Goal: Transaction & Acquisition: Purchase product/service

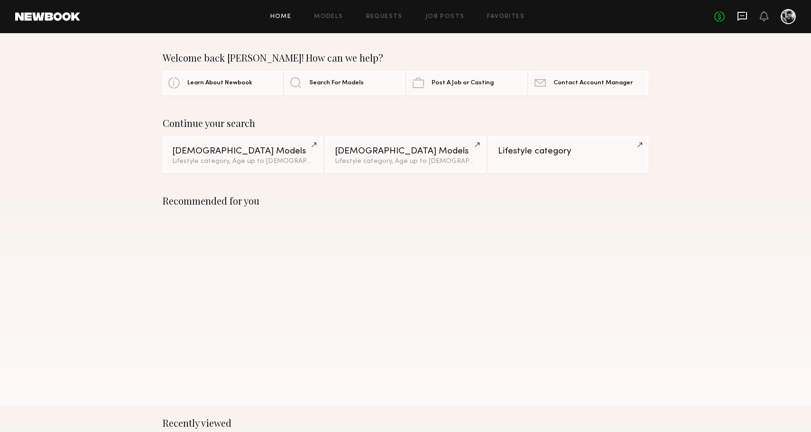
click at [744, 18] on icon at bounding box center [741, 16] width 9 height 9
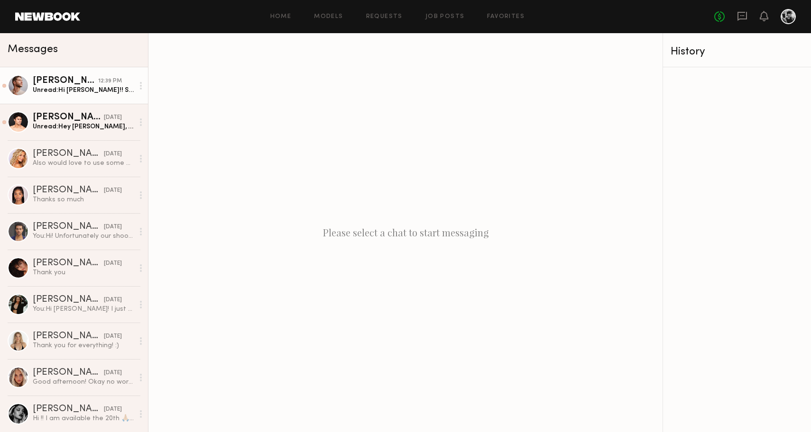
click at [103, 99] on link "Joseph S. 12:39 PM Unread: Hi Niki!! So sorry for the delay. I don’t get notifi…" at bounding box center [74, 85] width 148 height 37
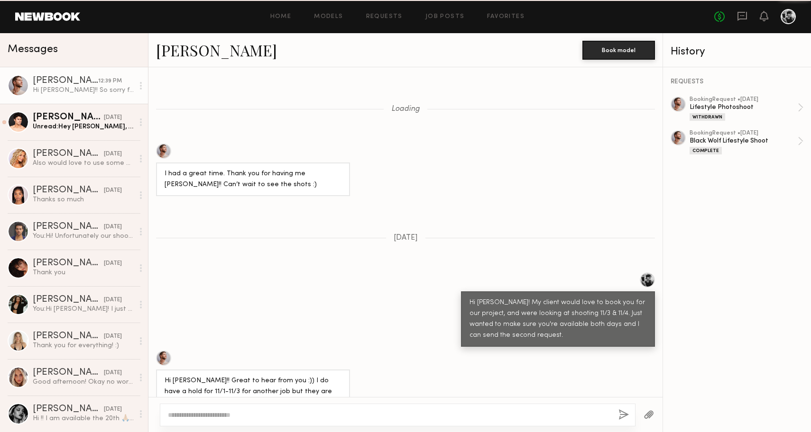
scroll to position [855, 0]
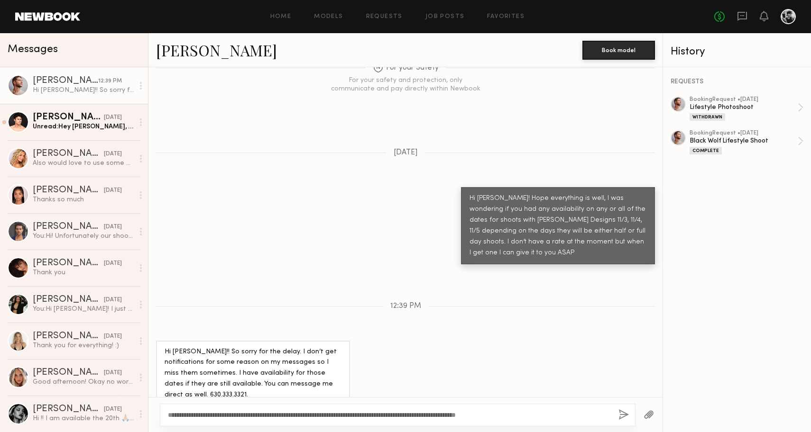
type textarea "**********"
click at [624, 417] on button "button" at bounding box center [623, 416] width 10 height 12
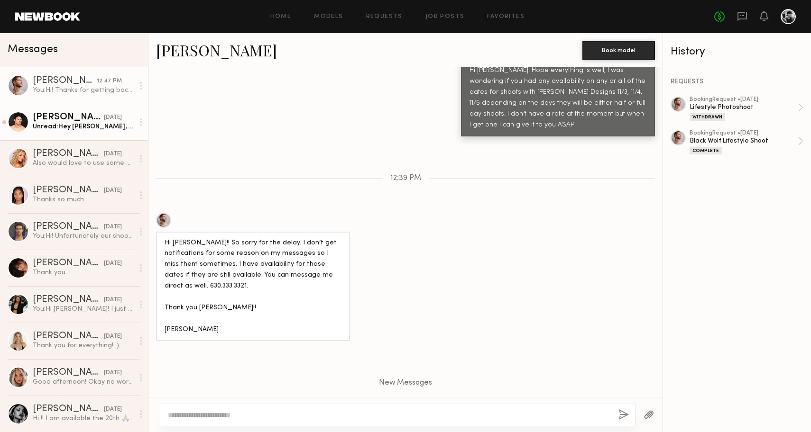
click at [124, 129] on div "Unread: Hey Niki, as of right now I’m available all 3 of those dates. Looking f…" at bounding box center [83, 126] width 101 height 9
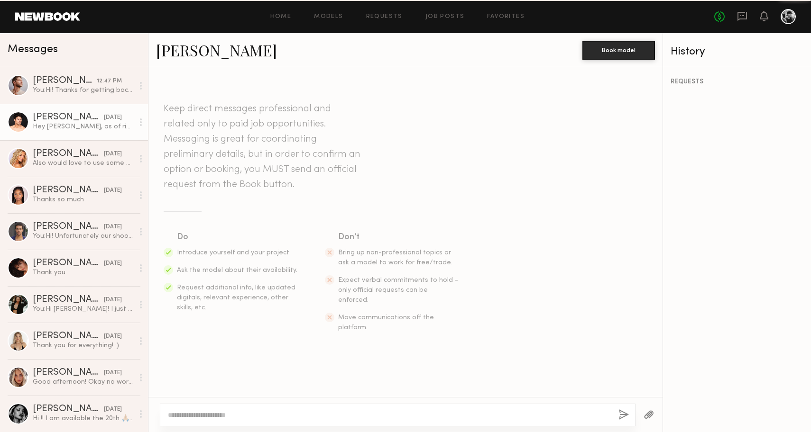
scroll to position [145, 0]
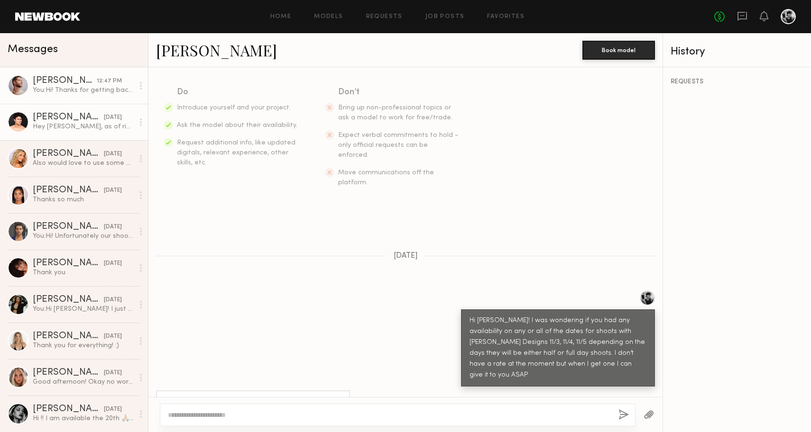
click at [81, 92] on div "You: Hi! Thanks for getting back to me! Ill be sending this over to the client …" at bounding box center [83, 90] width 101 height 9
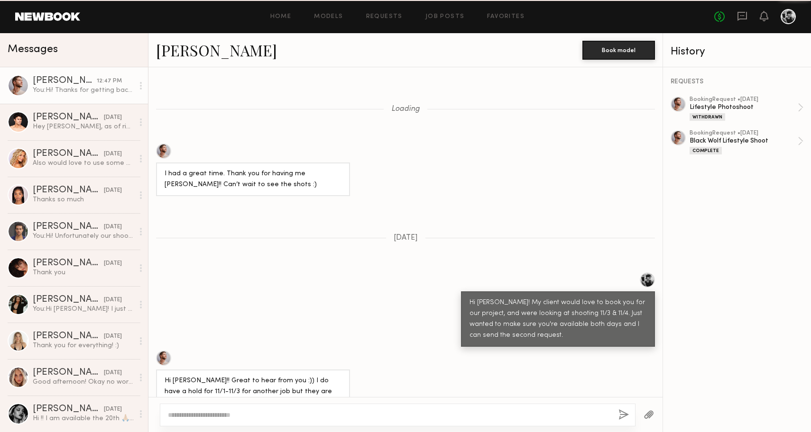
scroll to position [911, 0]
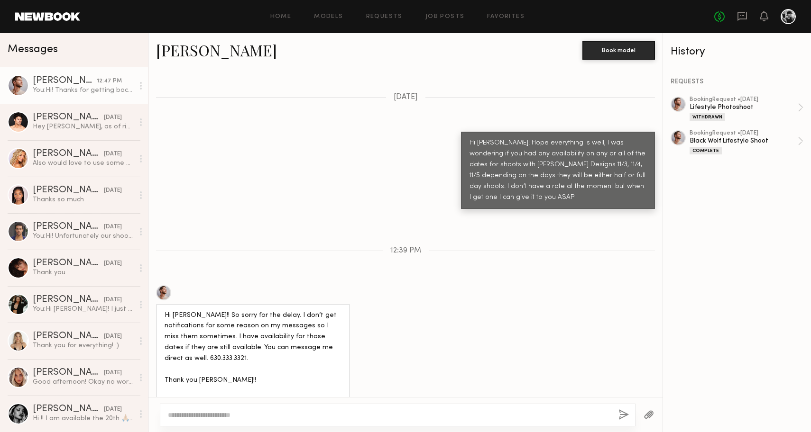
click at [67, 18] on link at bounding box center [47, 16] width 65 height 9
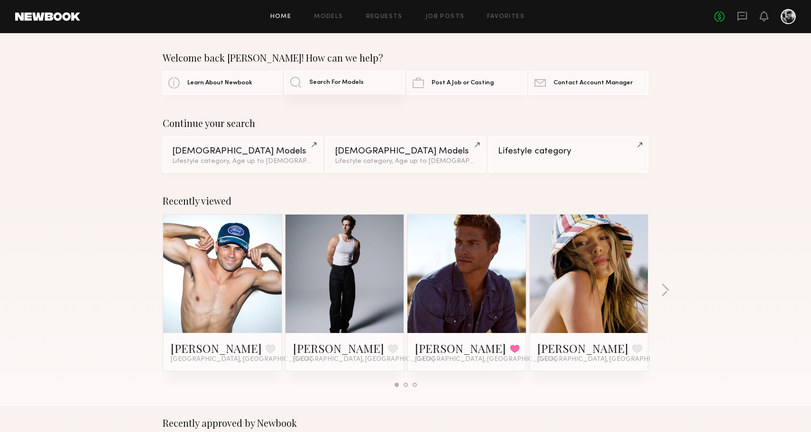
click at [331, 85] on span "Search For Models" at bounding box center [336, 83] width 55 height 6
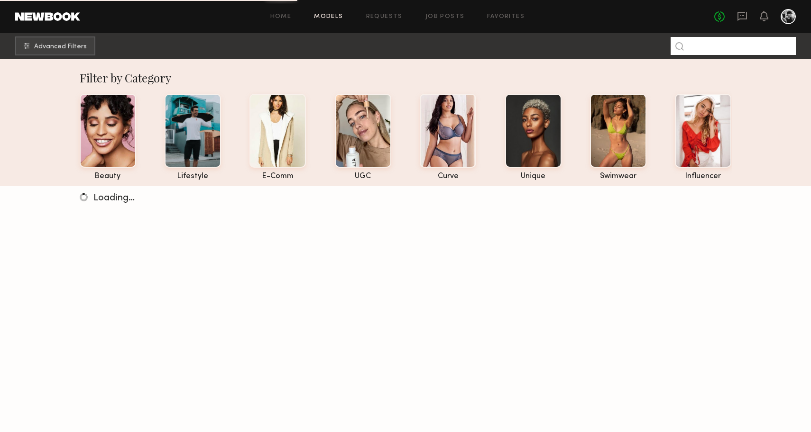
click at [728, 50] on input at bounding box center [733, 46] width 125 height 18
type input "****"
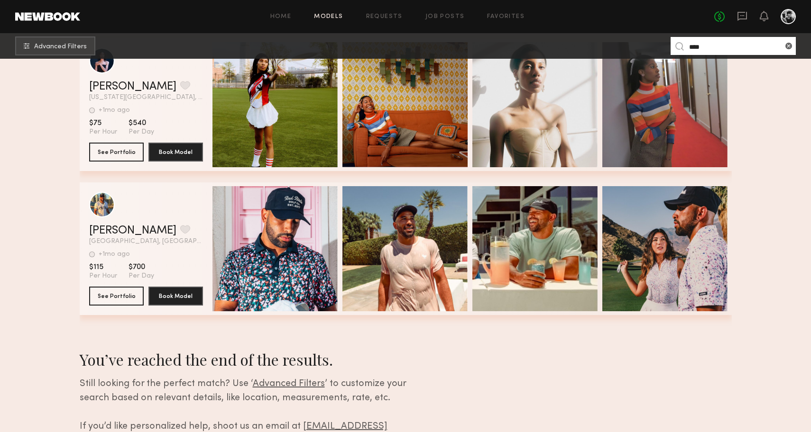
scroll to position [727, 0]
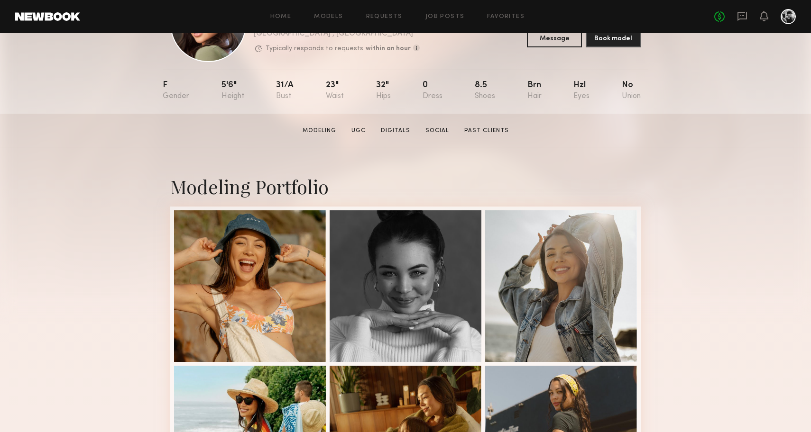
scroll to position [128, 0]
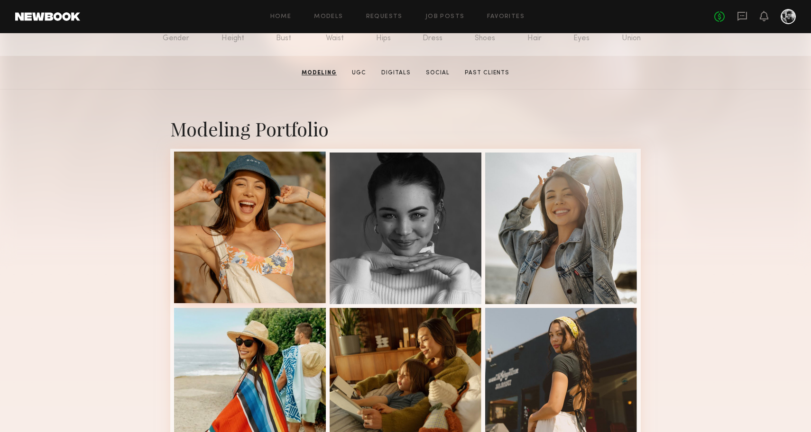
click at [253, 245] on div at bounding box center [250, 228] width 152 height 152
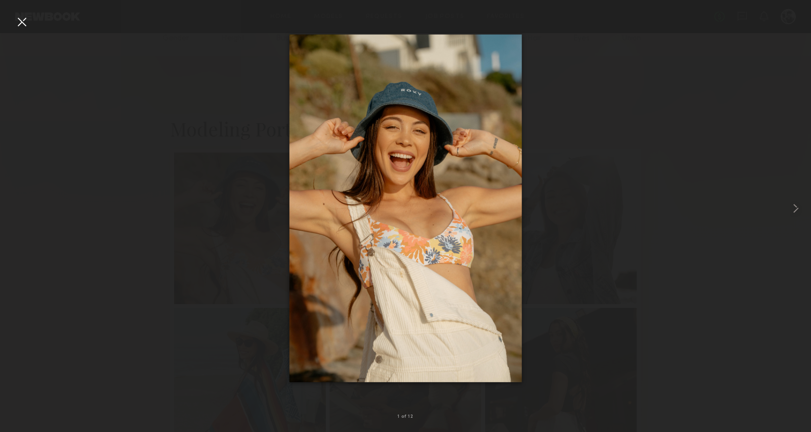
click at [19, 24] on div at bounding box center [21, 21] width 15 height 15
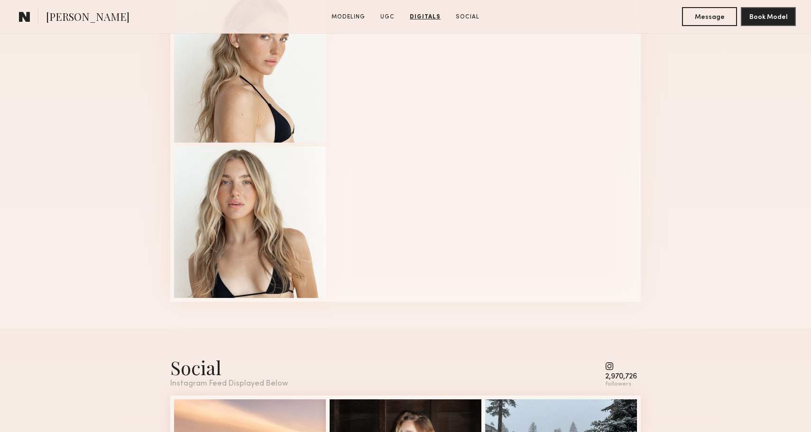
scroll to position [1455, 0]
click at [278, 205] on div at bounding box center [250, 222] width 152 height 152
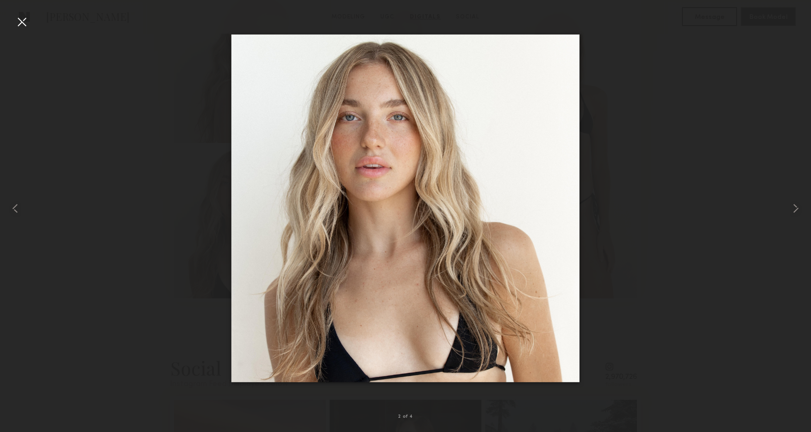
click at [18, 23] on div at bounding box center [21, 21] width 15 height 15
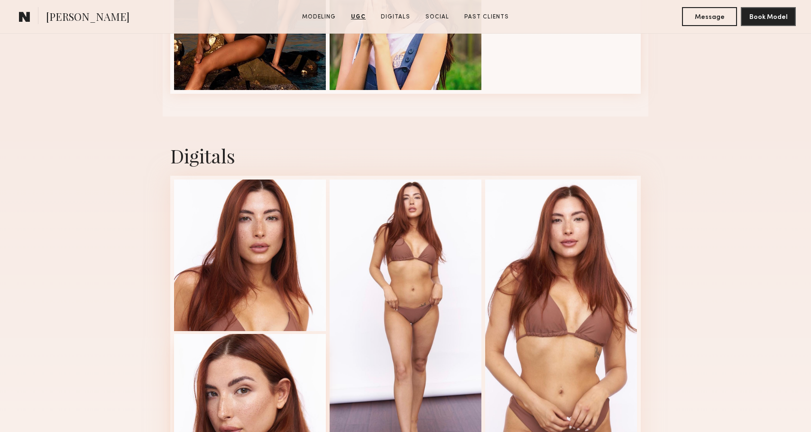
scroll to position [1351, 0]
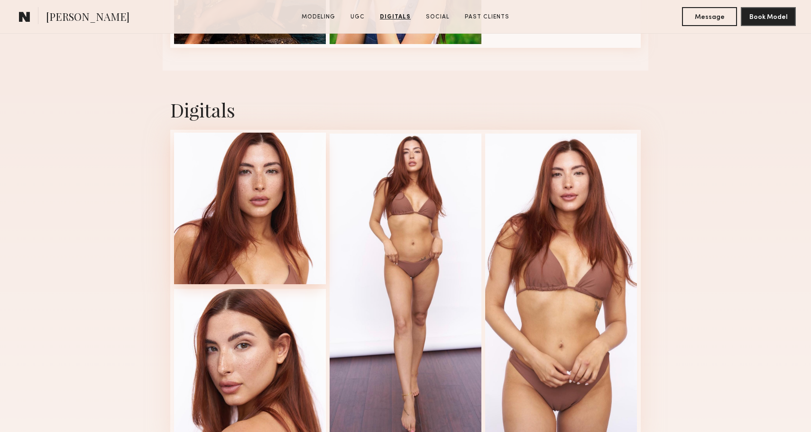
click at [246, 265] on div at bounding box center [250, 209] width 152 height 152
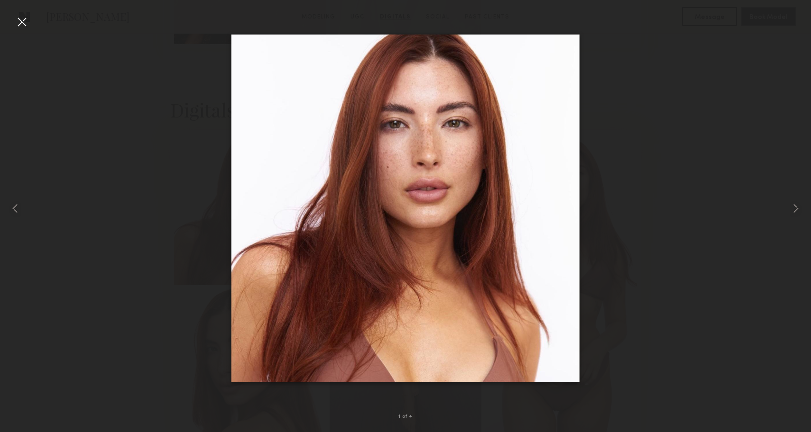
click at [106, 254] on div at bounding box center [405, 208] width 811 height 387
click at [25, 24] on div at bounding box center [21, 21] width 15 height 15
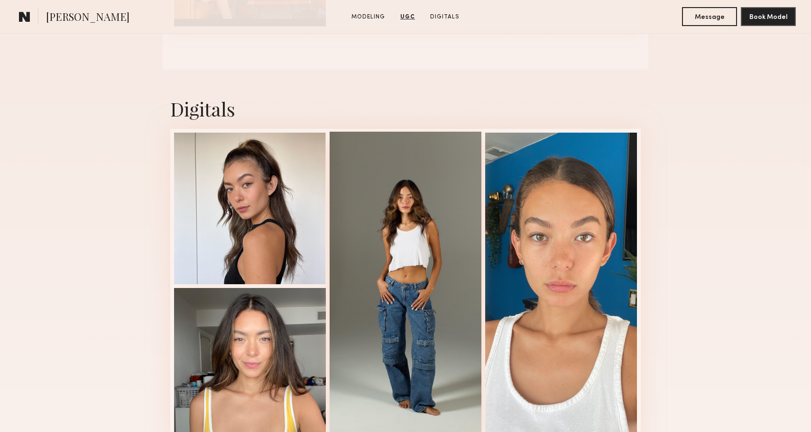
scroll to position [1628, 0]
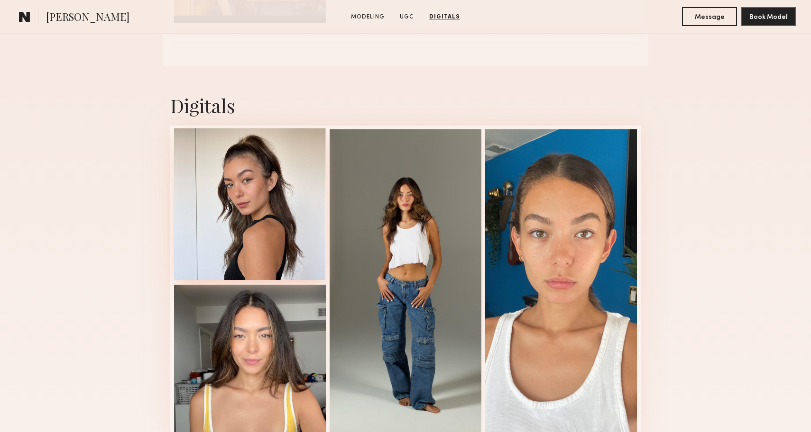
click at [276, 228] on div at bounding box center [250, 205] width 152 height 152
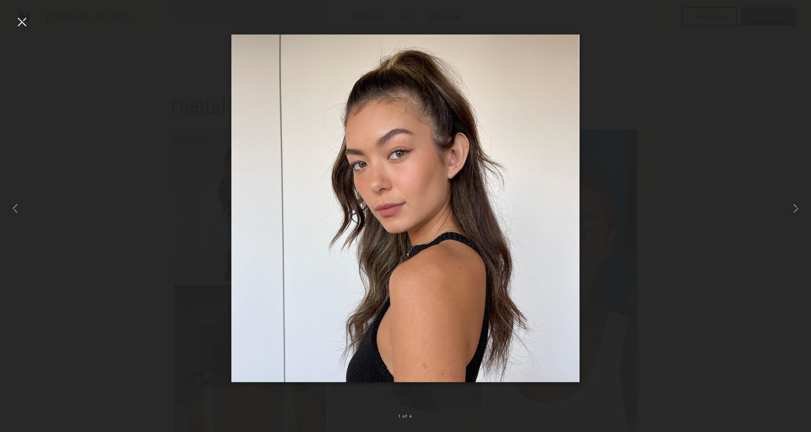
click at [25, 23] on div at bounding box center [21, 21] width 15 height 15
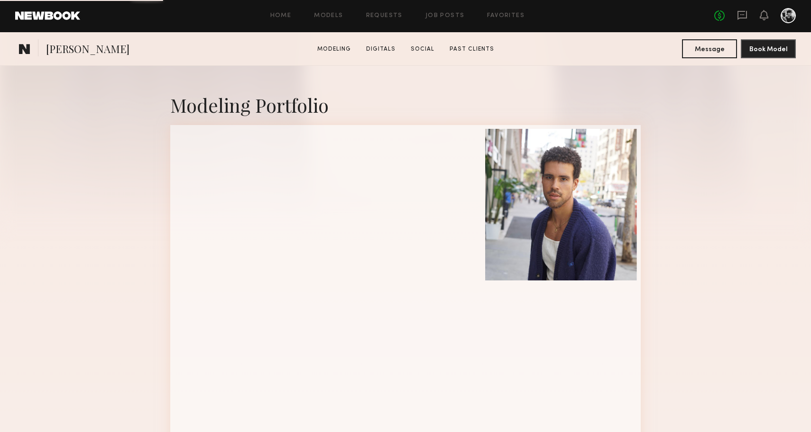
scroll to position [231, 0]
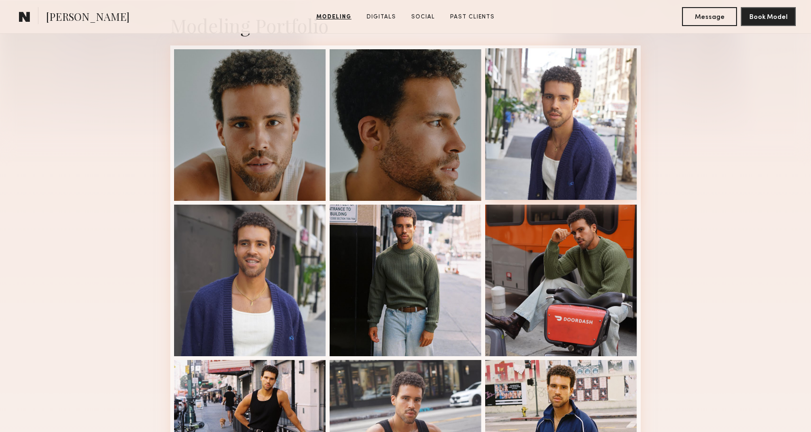
click at [500, 190] on div at bounding box center [561, 124] width 152 height 152
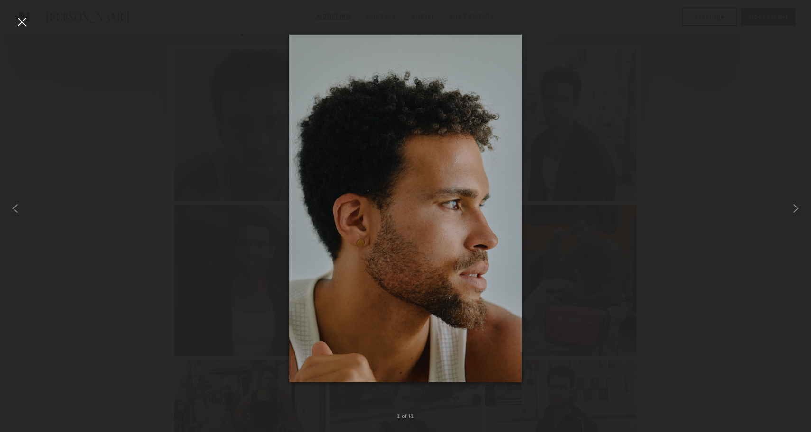
click at [667, 210] on div at bounding box center [405, 208] width 811 height 387
click at [24, 21] on div at bounding box center [21, 21] width 15 height 15
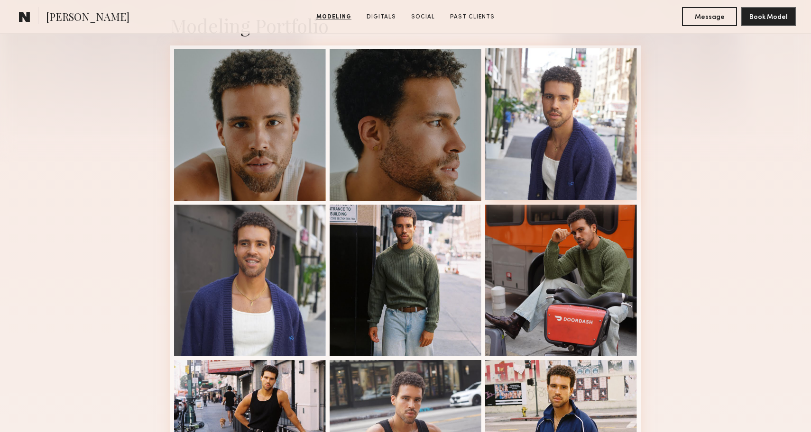
click at [547, 127] on div at bounding box center [561, 124] width 152 height 152
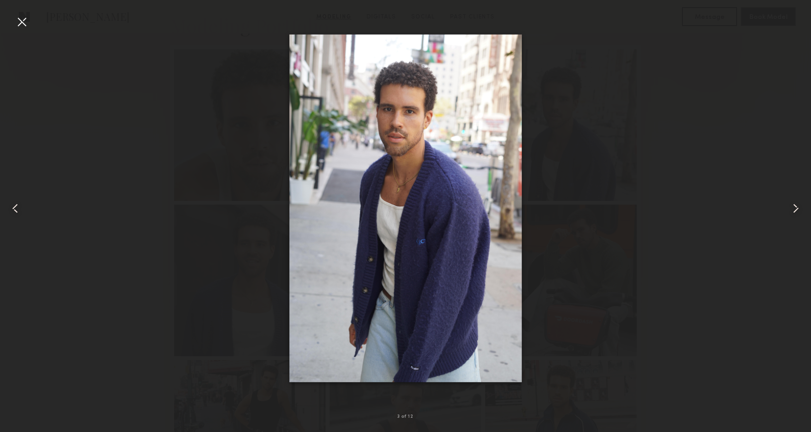
click at [20, 22] on div at bounding box center [21, 21] width 15 height 15
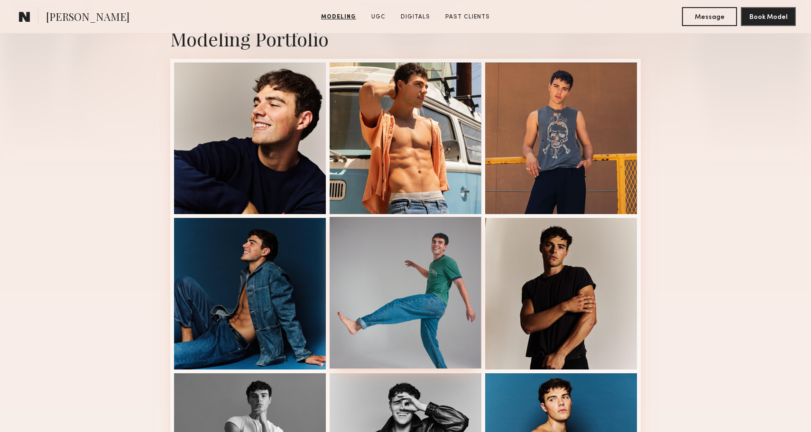
scroll to position [211, 0]
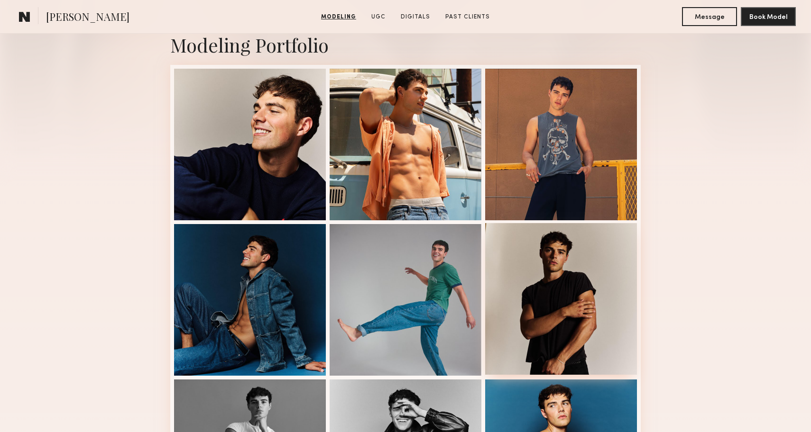
click at [555, 325] on div at bounding box center [561, 299] width 152 height 152
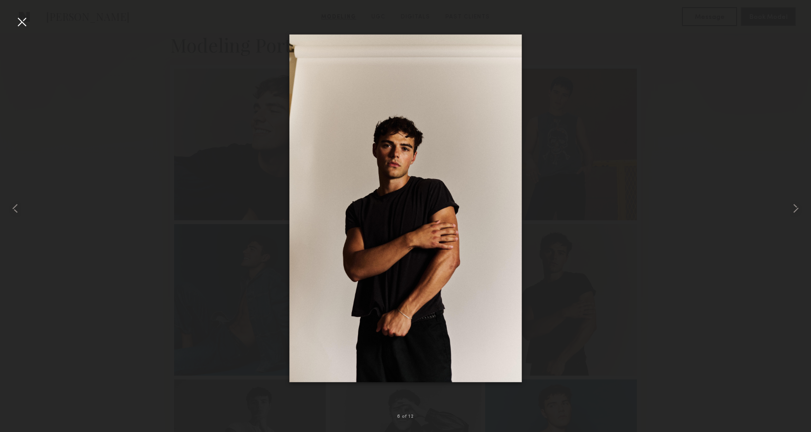
click at [22, 26] on div at bounding box center [21, 21] width 15 height 15
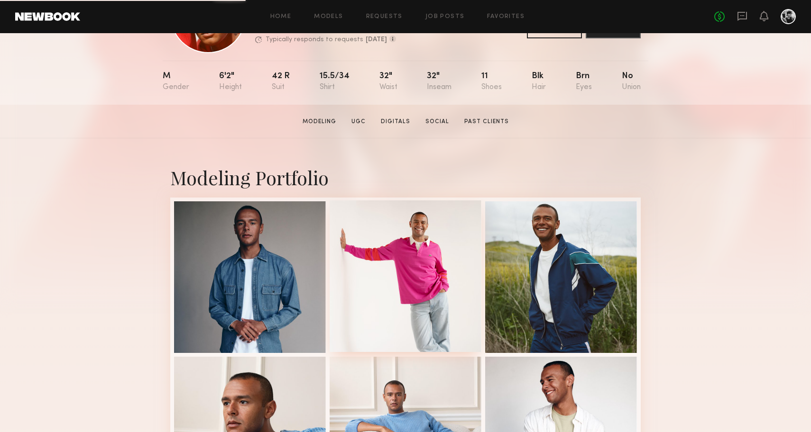
scroll to position [99, 0]
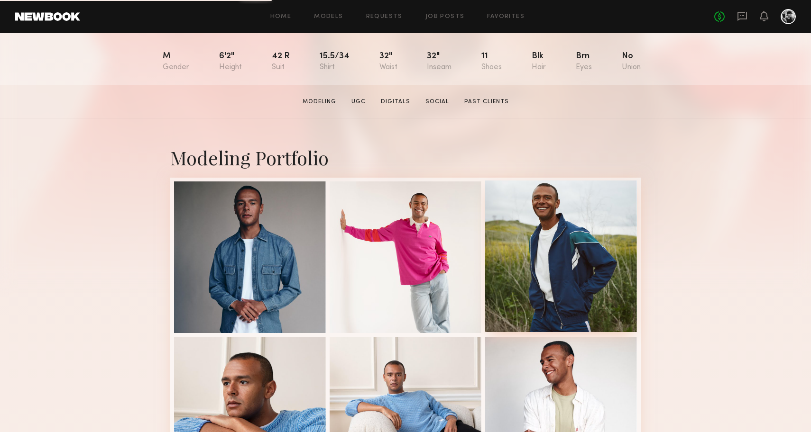
click at [543, 267] on div at bounding box center [561, 257] width 152 height 152
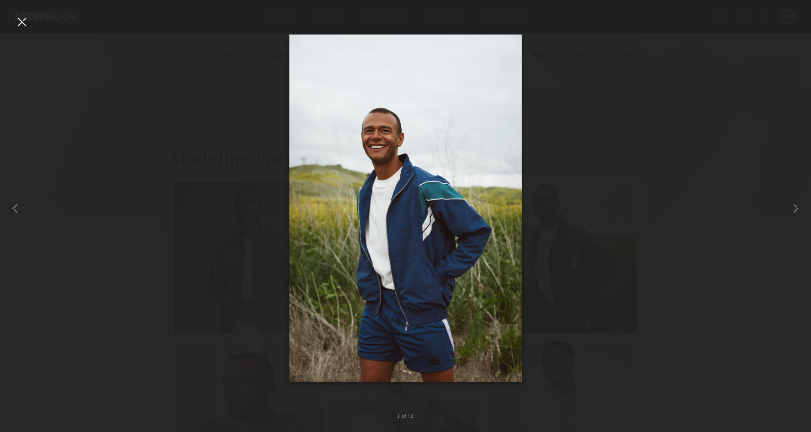
click at [607, 201] on div at bounding box center [405, 208] width 811 height 387
click at [22, 24] on div at bounding box center [21, 21] width 15 height 15
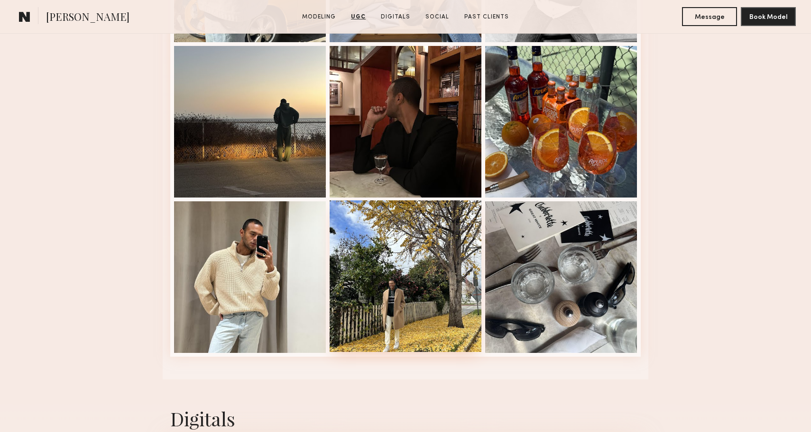
scroll to position [1662, 0]
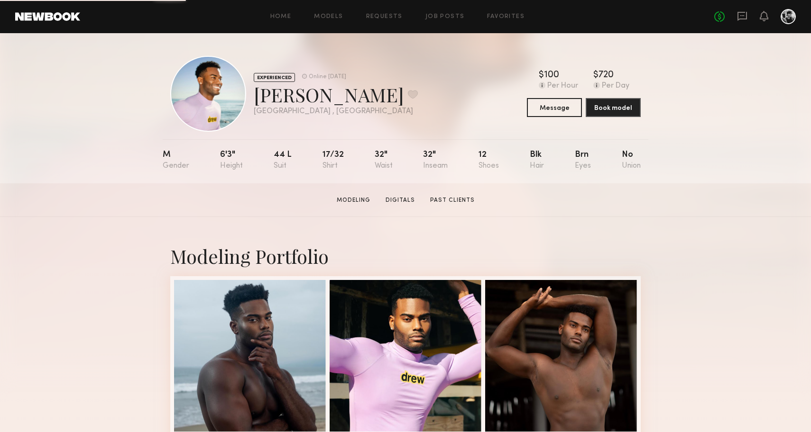
scroll to position [49, 0]
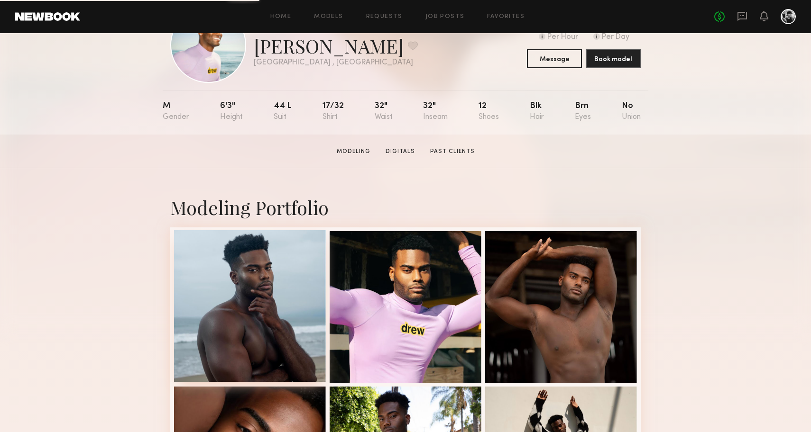
click at [288, 335] on div at bounding box center [250, 306] width 152 height 152
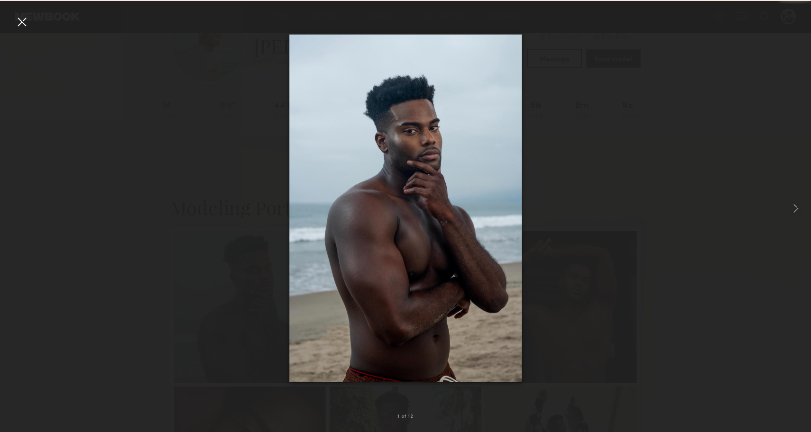
click at [26, 26] on div at bounding box center [21, 21] width 15 height 15
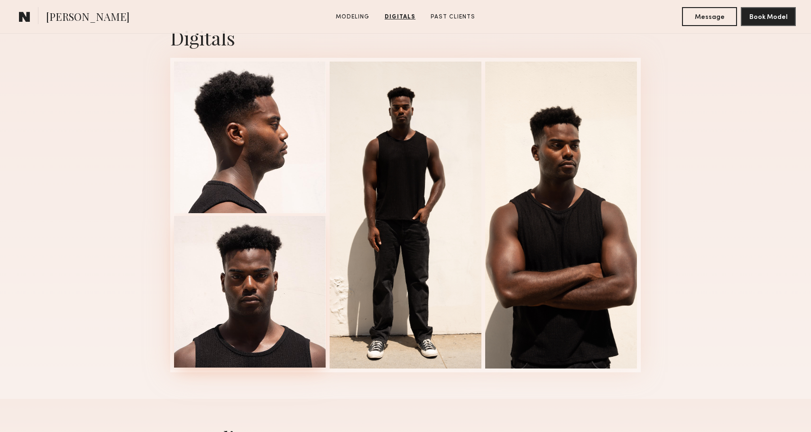
scroll to position [951, 0]
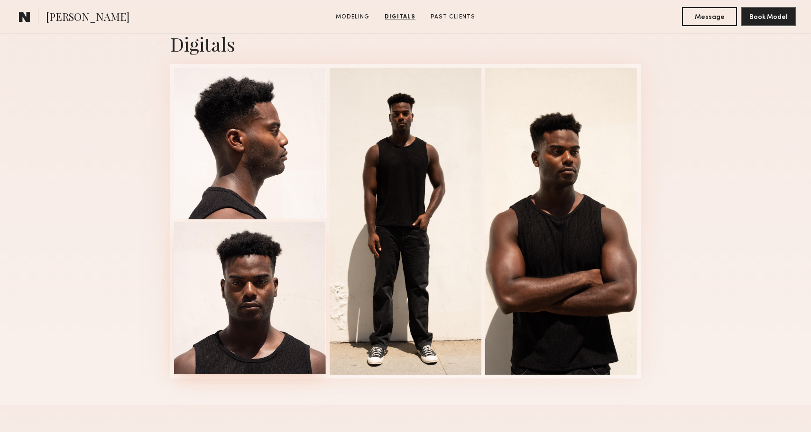
click at [270, 296] on div at bounding box center [250, 298] width 152 height 152
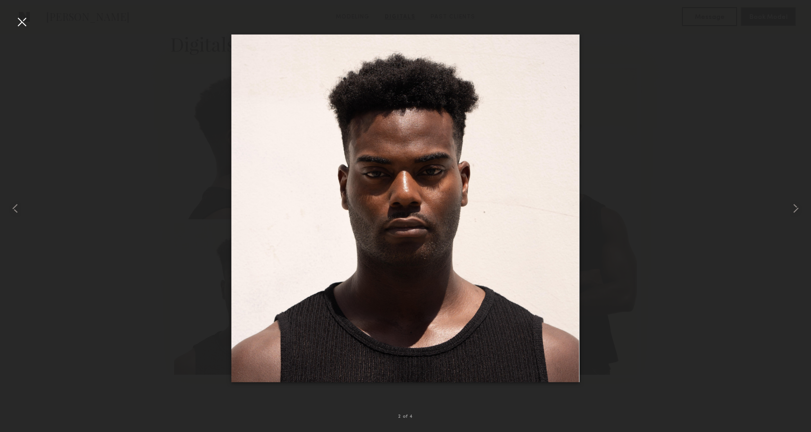
click at [145, 166] on div at bounding box center [405, 208] width 811 height 387
click at [20, 20] on div at bounding box center [21, 21] width 15 height 15
